Goal: Navigation & Orientation: Go to known website

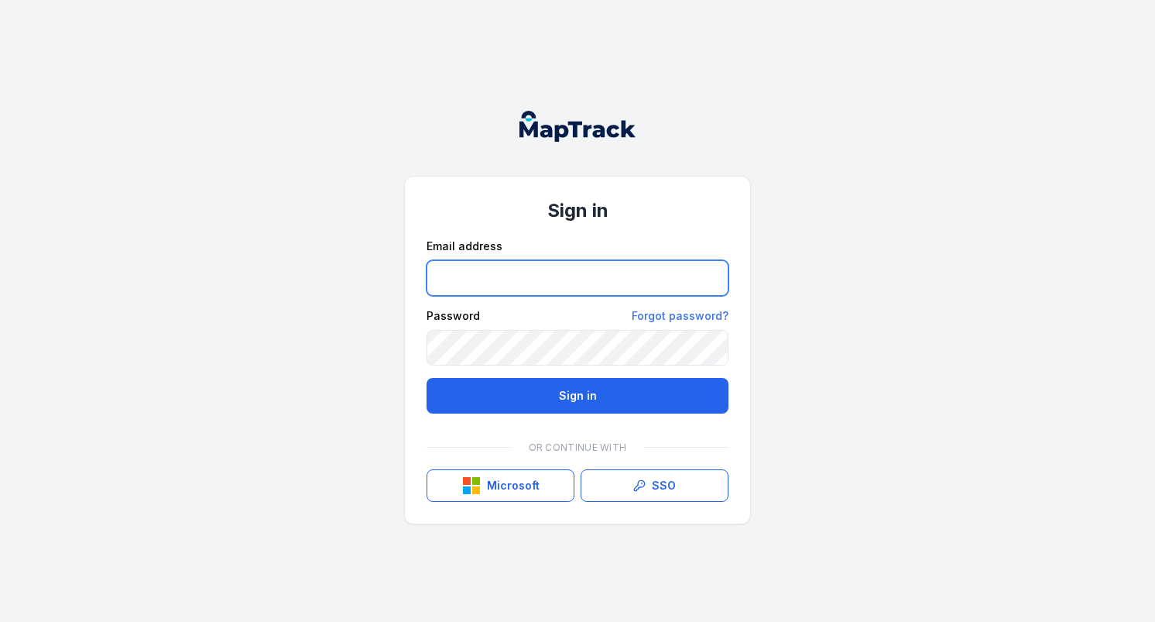
click at [535, 267] on input "email" at bounding box center [577, 278] width 302 height 36
type input "**********"
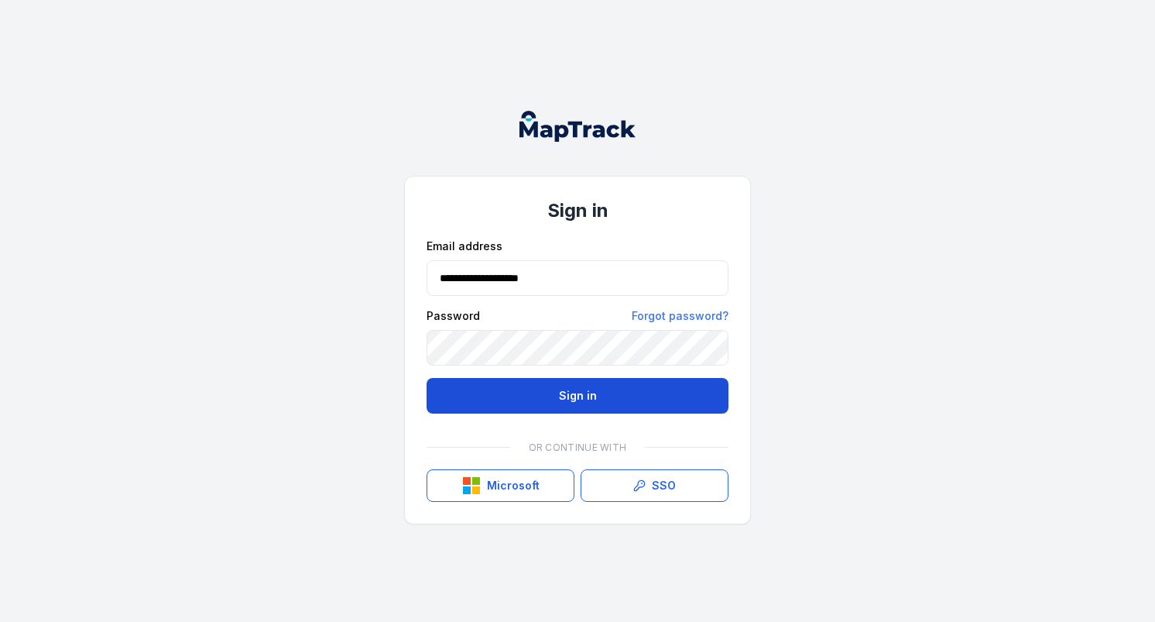
click at [467, 394] on button "Sign in" at bounding box center [577, 396] width 302 height 36
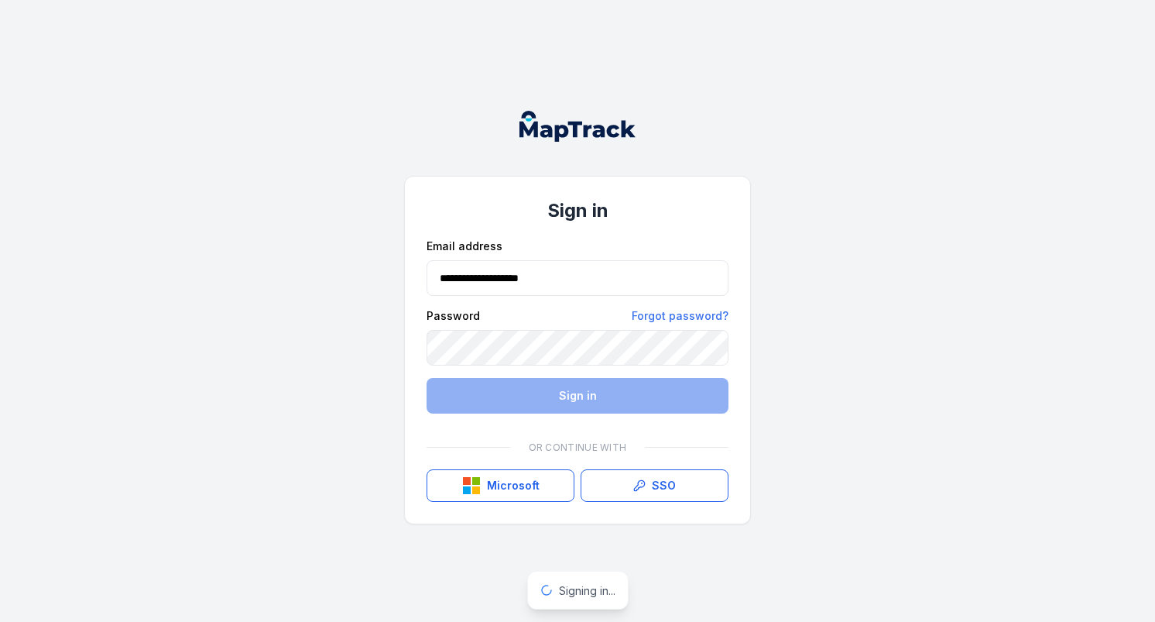
click at [330, 320] on div "**********" at bounding box center [577, 311] width 1155 height 622
